Goal: Information Seeking & Learning: Learn about a topic

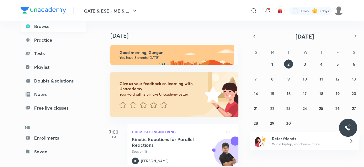
scroll to position [45, 0]
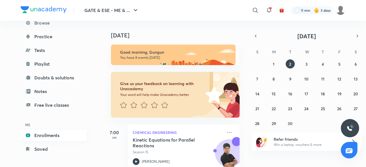
click at [48, 137] on link "Enrollments" at bounding box center [54, 135] width 66 height 11
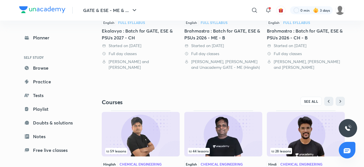
scroll to position [175, 0]
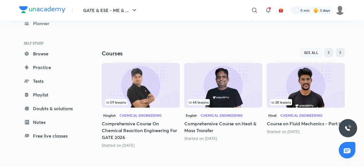
click at [310, 54] on span "SEE ALL" at bounding box center [311, 53] width 14 height 4
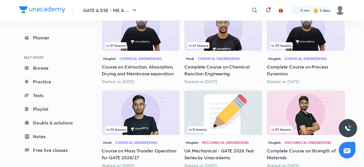
scroll to position [207, 0]
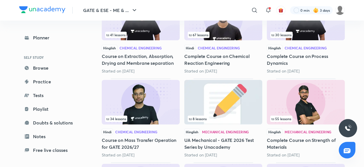
click at [151, 103] on img at bounding box center [141, 102] width 78 height 45
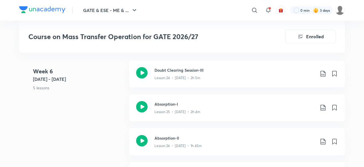
scroll to position [1240, 0]
click at [164, 107] on div "Lesson 25 • [DATE] • 2h 4m" at bounding box center [234, 110] width 160 height 7
